Goal: Task Accomplishment & Management: Manage account settings

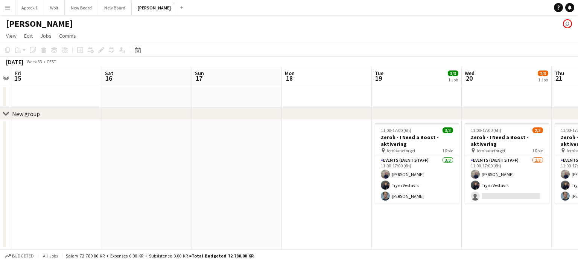
drag, startPoint x: 300, startPoint y: 156, endPoint x: 40, endPoint y: 167, distance: 259.9
click at [40, 167] on app-calendar-viewport "Mon 11 Tue 12 Wed 13 Thu 14 Fri 15 Sat 16 Sun 17 Mon 18 Tue 19 3/3 1 Job Wed 20…" at bounding box center [289, 158] width 578 height 182
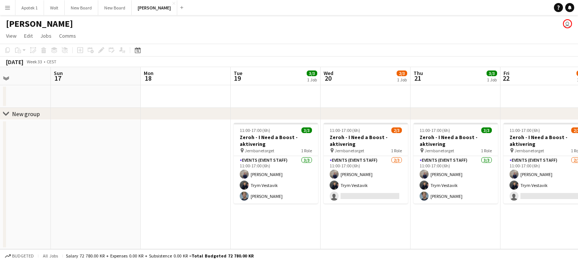
drag, startPoint x: 303, startPoint y: 180, endPoint x: 157, endPoint y: 163, distance: 147.5
click at [157, 163] on app-calendar-viewport "Tue 12 Wed 13 Thu 14 Fri 15 Sat 16 Sun 17 Mon 18 Tue 19 3/3 1 Job Wed 20 2/3 1 …" at bounding box center [289, 158] width 578 height 182
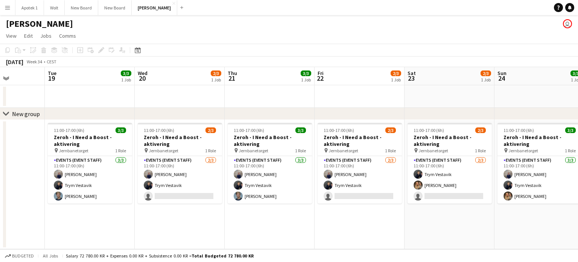
scroll to position [0, 315]
drag, startPoint x: 346, startPoint y: 226, endPoint x: 167, endPoint y: 222, distance: 179.2
click at [167, 222] on app-calendar-viewport "Fri 15 Sat 16 Sun 17 Mon 18 Tue 19 3/3 1 Job Wed 20 2/3 1 Job Thu 21 3/3 1 Job …" at bounding box center [289, 158] width 578 height 182
drag, startPoint x: 213, startPoint y: 225, endPoint x: 426, endPoint y: 204, distance: 213.6
click at [426, 204] on app-calendar-viewport "Fri 15 Sat 16 Sun 17 Mon 18 Tue 19 3/3 1 Job Wed 20 2/3 1 Job Thu 21 3/3 1 Job …" at bounding box center [289, 158] width 578 height 182
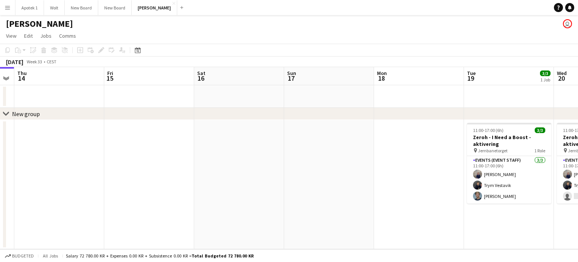
scroll to position [0, 154]
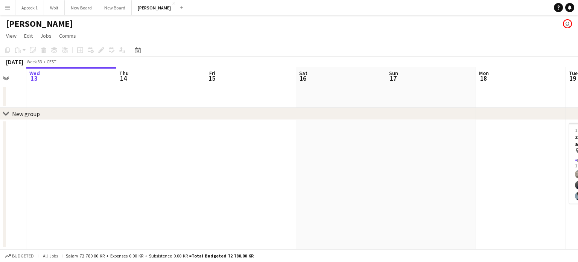
drag, startPoint x: 213, startPoint y: 170, endPoint x: 522, endPoint y: 214, distance: 312.5
click at [522, 214] on app-calendar-viewport "Mon 11 Tue 12 Wed 13 Thu 14 Fri 15 Sat 16 Sun 17 Mon 18 Tue 19 3/3 1 Job Wed 20…" at bounding box center [289, 158] width 578 height 182
click at [53, 137] on app-date-cell at bounding box center [71, 184] width 90 height 129
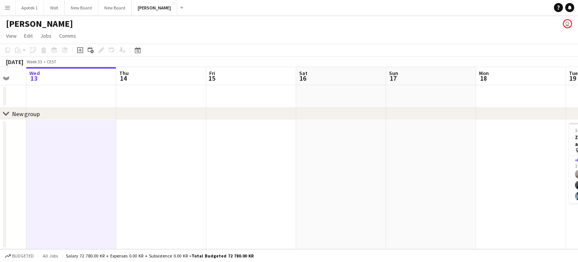
click at [9, 10] on app-icon "Menu" at bounding box center [8, 8] width 6 height 6
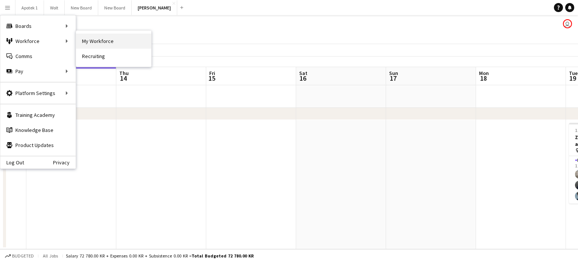
click at [96, 42] on link "My Workforce" at bounding box center [113, 40] width 75 height 15
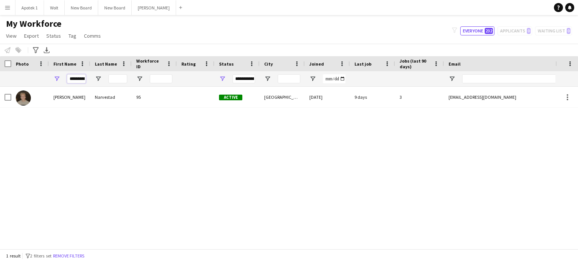
click at [78, 79] on input "**********" at bounding box center [76, 78] width 19 height 9
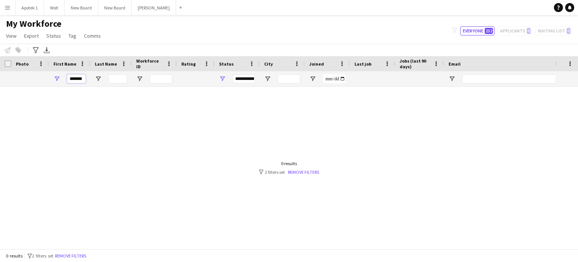
click at [81, 79] on input "******" at bounding box center [76, 78] width 19 height 9
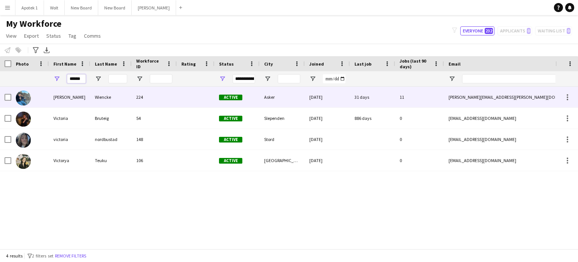
type input "******"
click at [61, 99] on div "[PERSON_NAME]" at bounding box center [69, 97] width 41 height 21
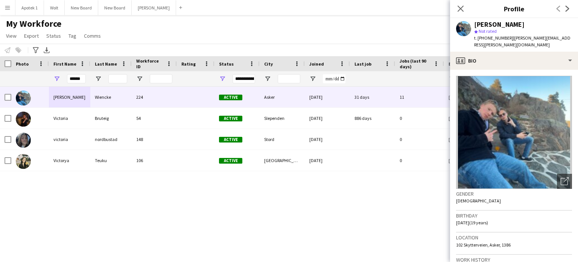
click at [43, 172] on div "[PERSON_NAME] 224 Active Asker [DATE] 31 days 11 [PERSON_NAME][EMAIL_ADDRESS][P…" at bounding box center [277, 165] width 555 height 156
